Goal: Task Accomplishment & Management: Use online tool/utility

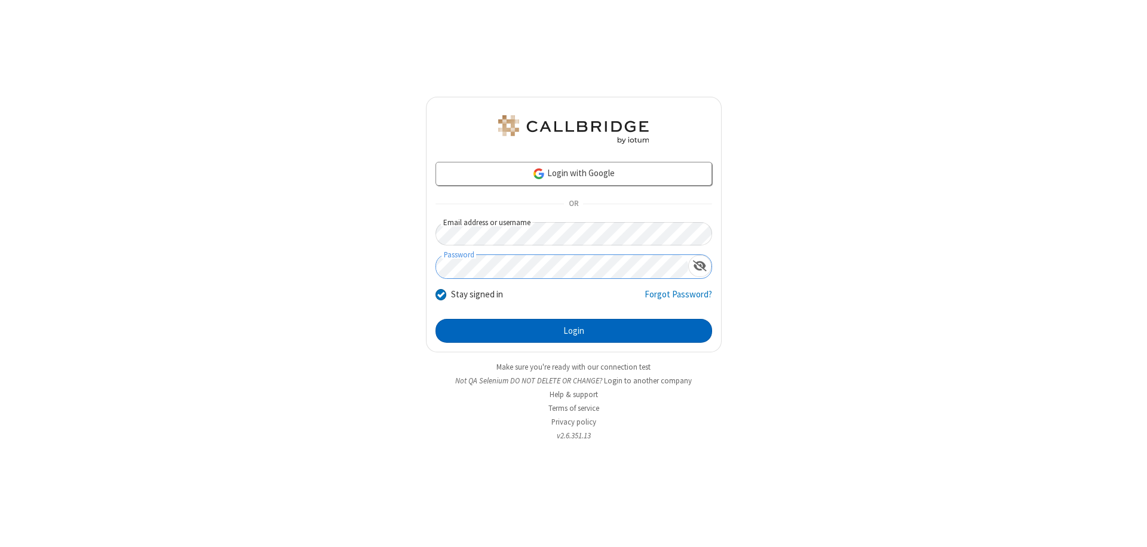
click at [574, 331] on button "Login" at bounding box center [574, 331] width 277 height 24
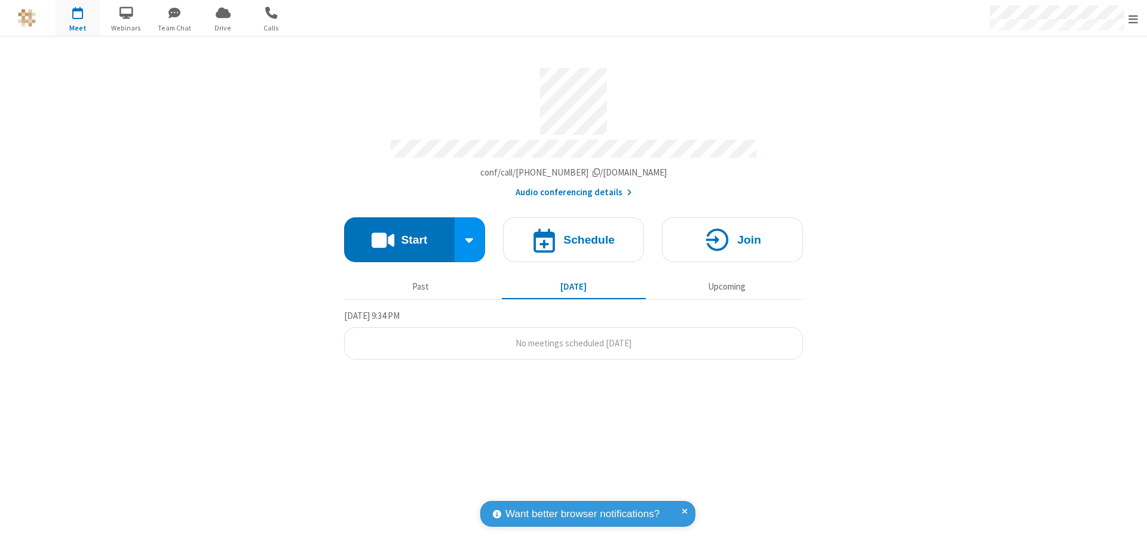
click at [1133, 19] on span "Open menu" at bounding box center [1134, 19] width 10 height 12
click at [78, 18] on span "button" at bounding box center [78, 12] width 45 height 20
click at [574, 234] on h4 "Schedule" at bounding box center [588, 239] width 51 height 11
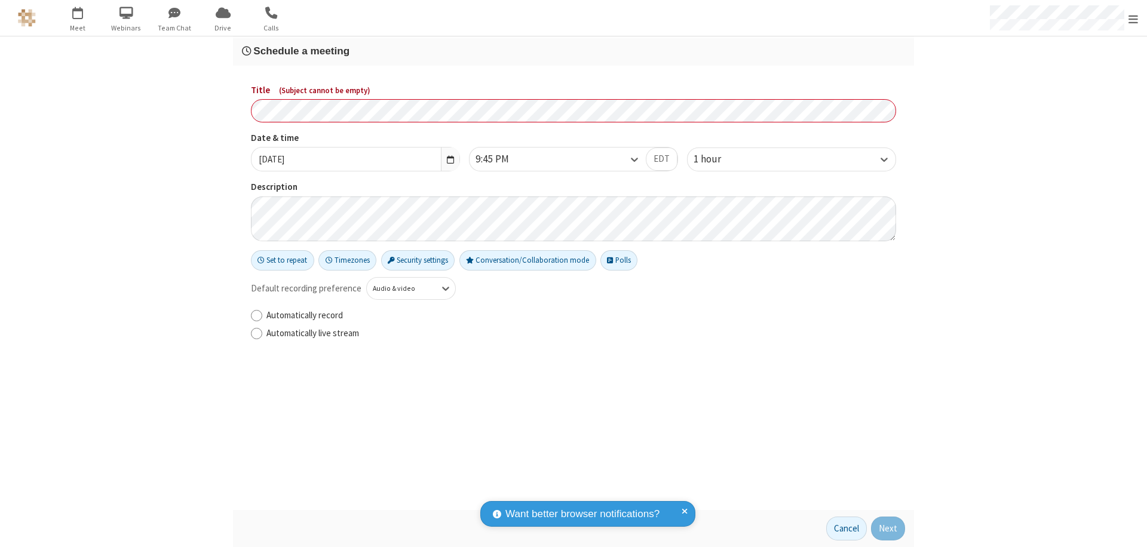
click at [574, 51] on h3 "Schedule a meeting" at bounding box center [573, 50] width 663 height 11
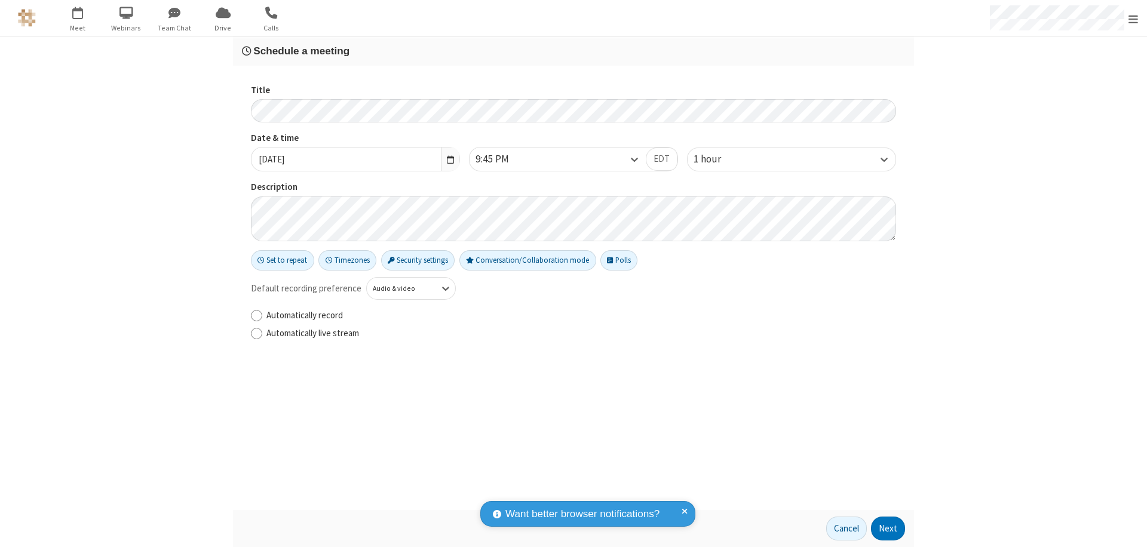
click at [888, 529] on button "Next" at bounding box center [888, 529] width 34 height 24
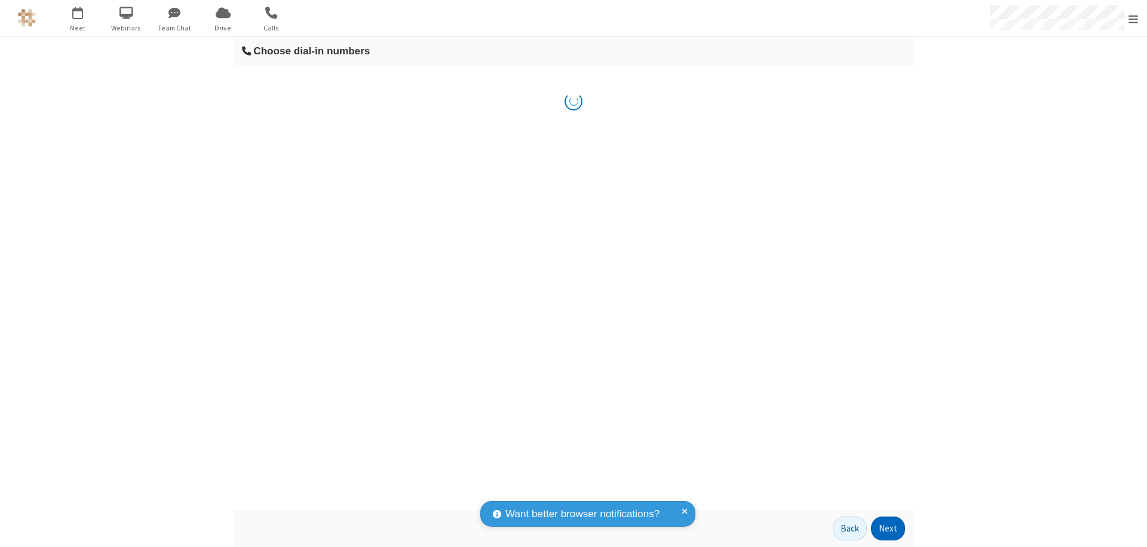
click at [888, 529] on button "Next" at bounding box center [888, 529] width 34 height 24
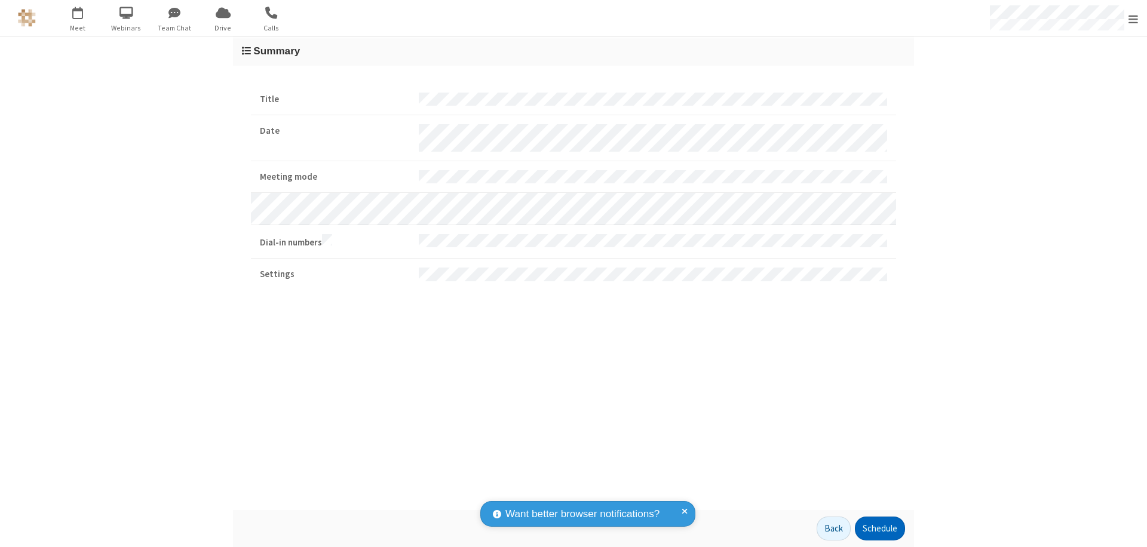
click at [879, 529] on button "Schedule" at bounding box center [880, 529] width 50 height 24
